Goal: Information Seeking & Learning: Learn about a topic

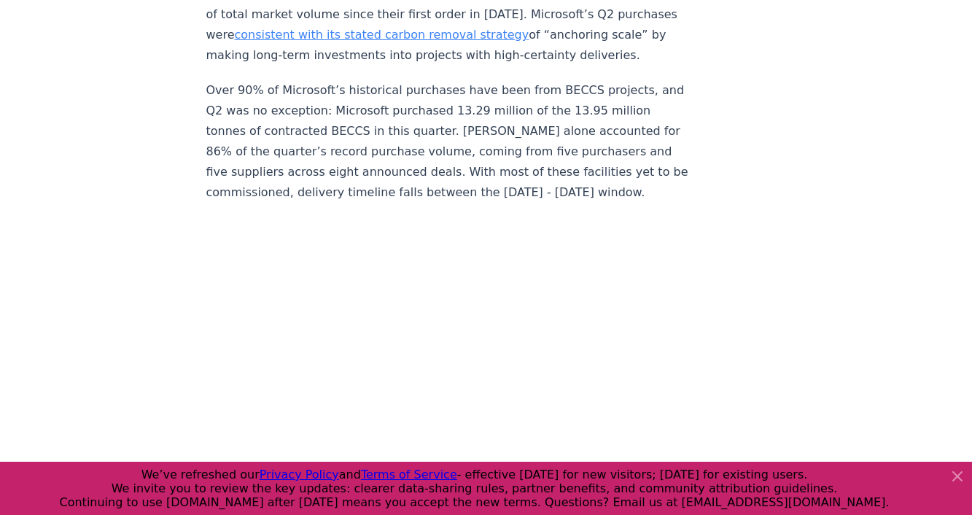
scroll to position [1414, 0]
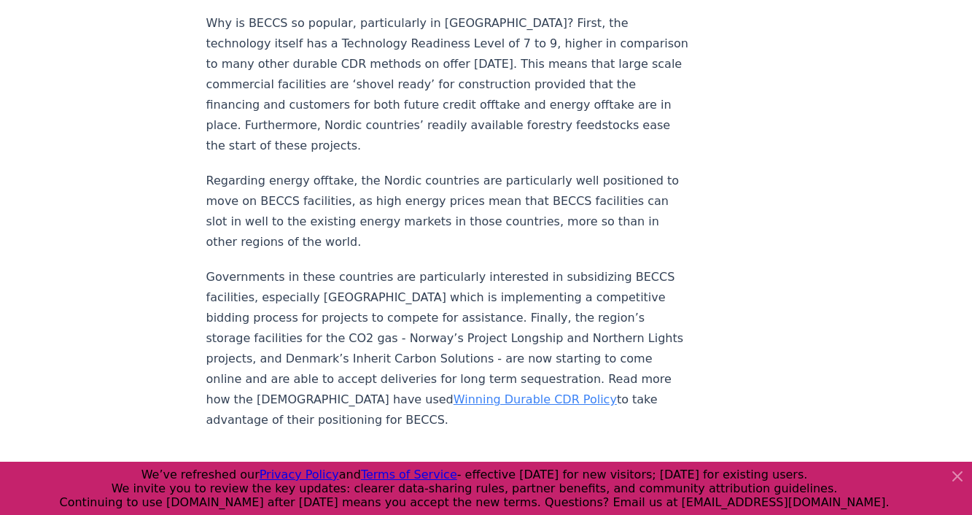
scroll to position [2010, 0]
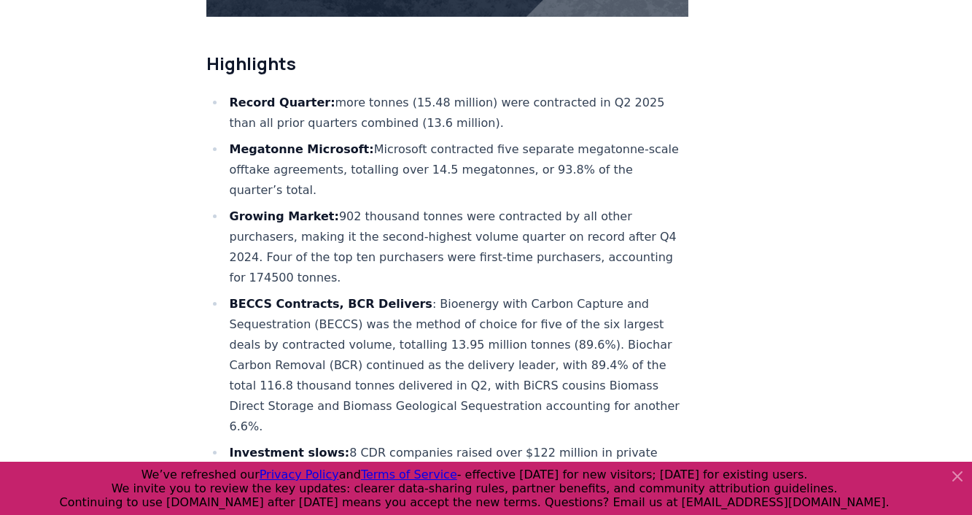
scroll to position [546, 0]
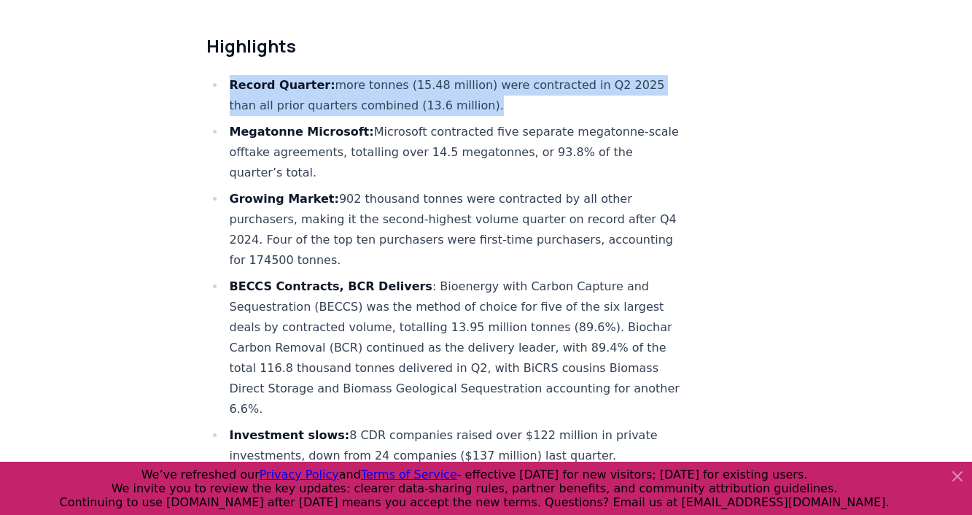
drag, startPoint x: 438, startPoint y: 102, endPoint x: 230, endPoint y: 90, distance: 208.1
click at [230, 90] on li "Record Quarter: more tonnes (15.48 million) were contracted in Q2 2025 than all…" at bounding box center [457, 95] width 464 height 41
drag, startPoint x: 645, startPoint y: 139, endPoint x: 329, endPoint y: 139, distance: 315.7
click at [329, 139] on li "Megatonne Microsoft: Microsoft contracted five separate megatonne-scale offtake…" at bounding box center [457, 152] width 464 height 61
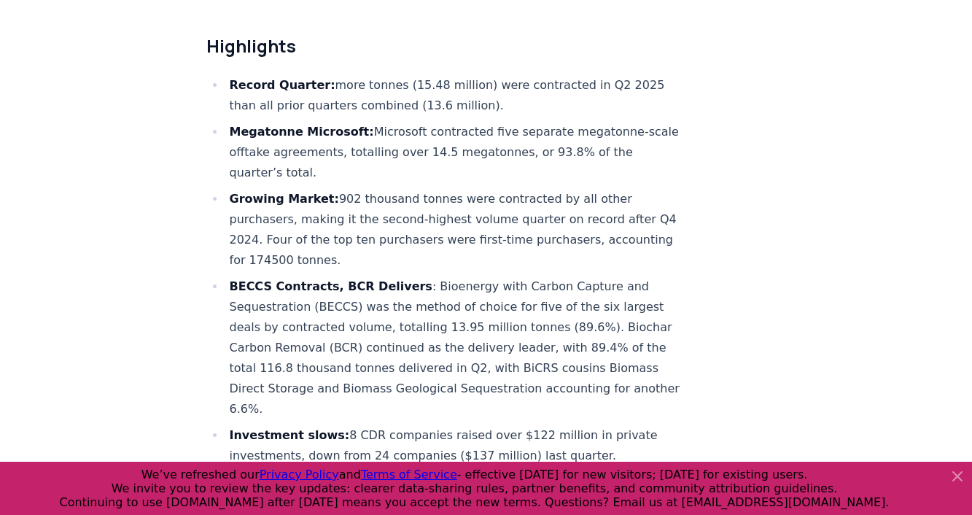
click at [335, 144] on li "Megatonne Microsoft: Microsoft contracted five separate megatonne-scale offtake…" at bounding box center [457, 152] width 464 height 61
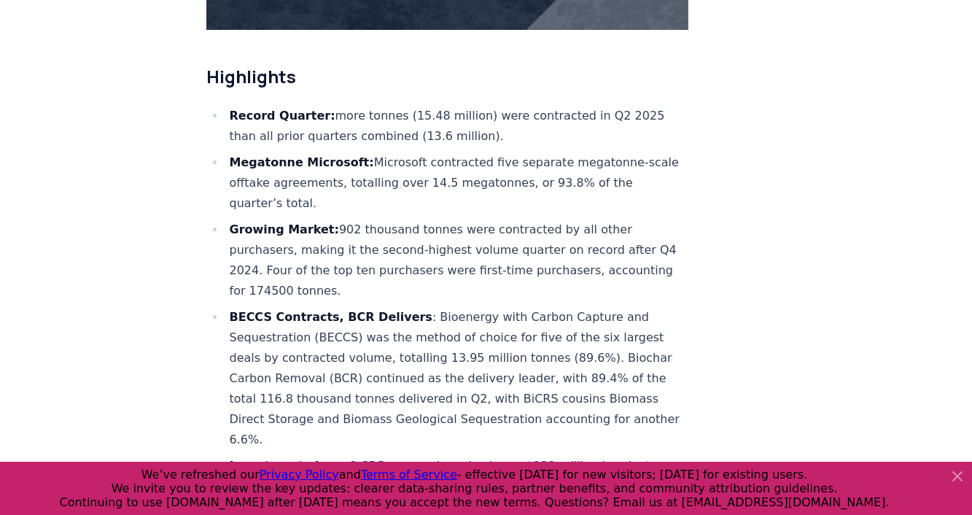
scroll to position [510, 0]
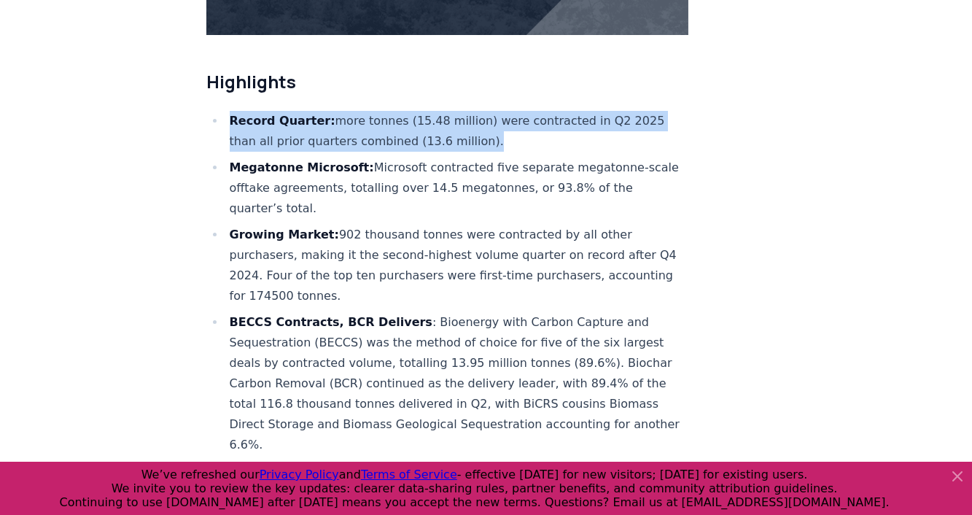
drag, startPoint x: 433, startPoint y: 141, endPoint x: 228, endPoint y: 118, distance: 206.1
click at [228, 118] on li "Record Quarter: more tonnes (15.48 million) were contracted in Q2 2025 than all…" at bounding box center [457, 131] width 464 height 41
copy li "Record Quarter: more tonnes (15.48 million) were contracted in Q2 2025 than all…"
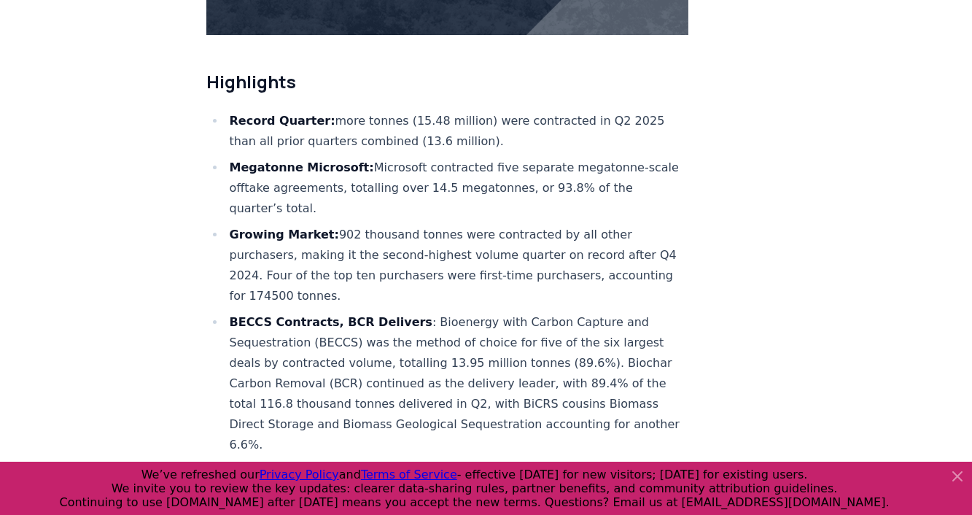
click at [649, 182] on li "Megatonne Microsoft: Microsoft contracted five separate megatonne-scale offtake…" at bounding box center [457, 187] width 464 height 61
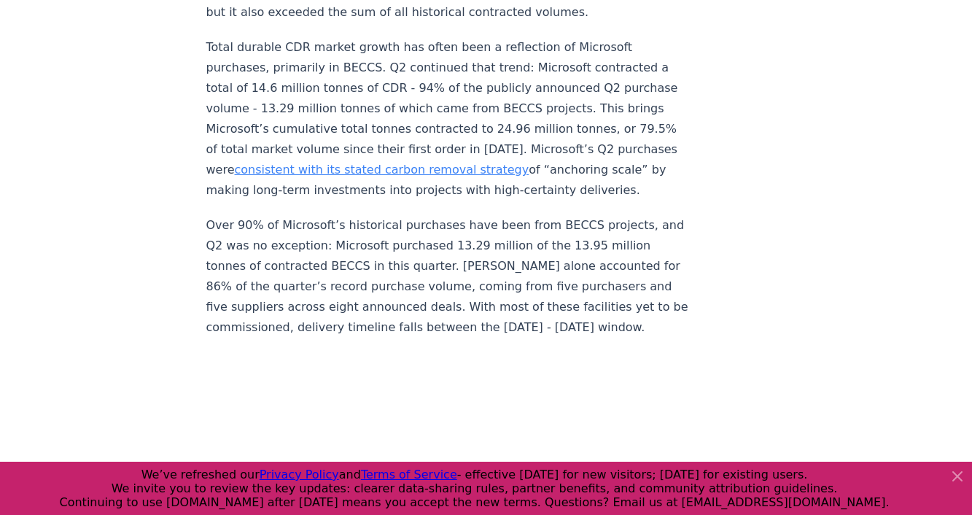
scroll to position [1186, 0]
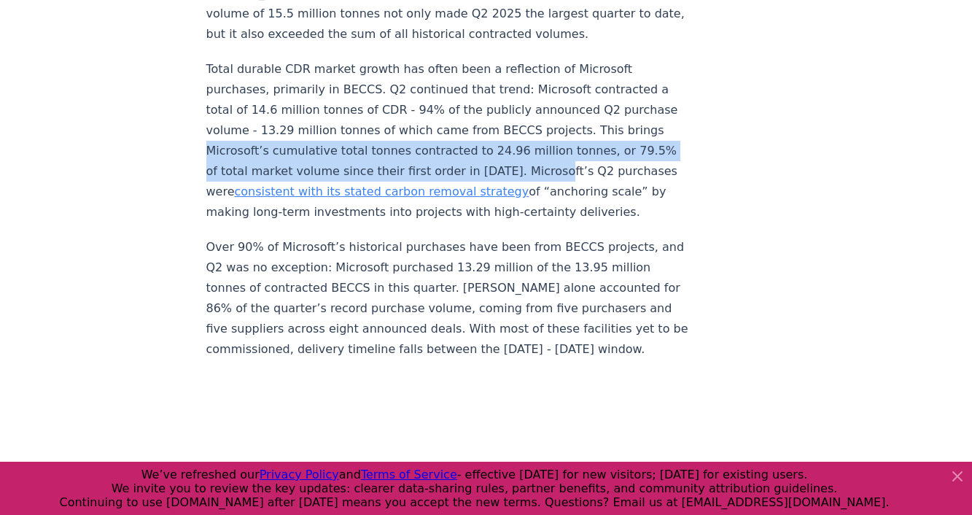
drag, startPoint x: 505, startPoint y: 66, endPoint x: 340, endPoint y: 106, distance: 170.1
click at [340, 106] on p "Total durable CDR market growth has often been a reflection of Microsoft purcha…" at bounding box center [447, 140] width 483 height 163
copy p "Microsoft’s cumulative total tonnes contracted to 24.96 million tonnes, or 79.5…"
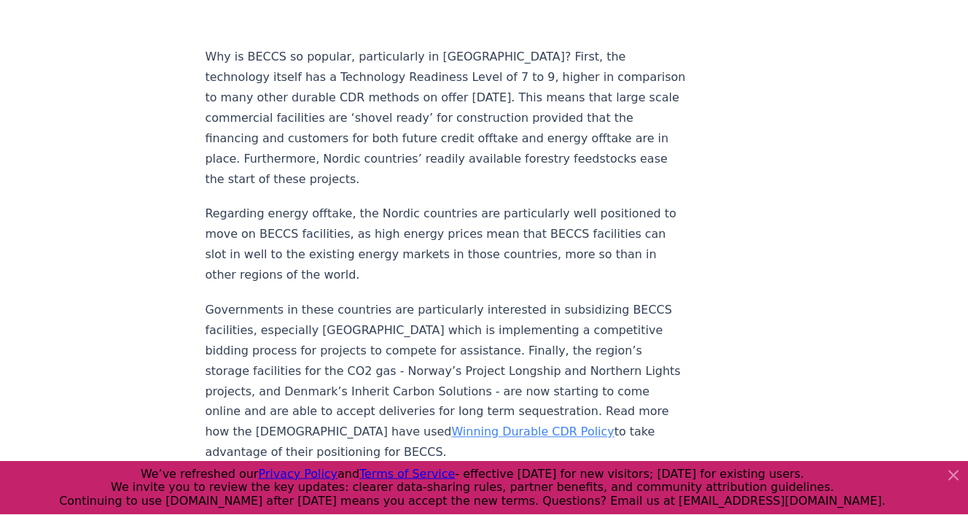
scroll to position [1845, 0]
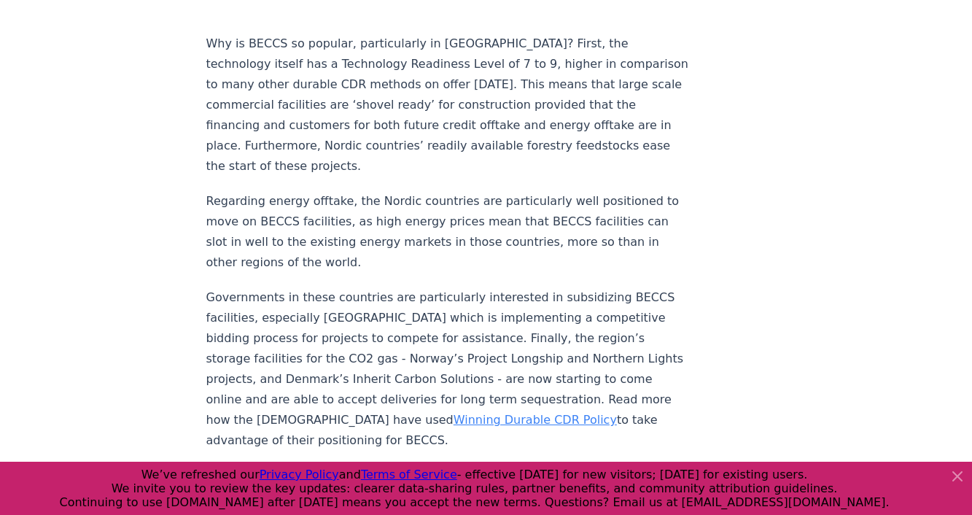
drag, startPoint x: 435, startPoint y: 314, endPoint x: 200, endPoint y: 191, distance: 265.8
copy p "Governments in these countries are particularly interested in subsidizing BECCS…"
